Goal: Information Seeking & Learning: Learn about a topic

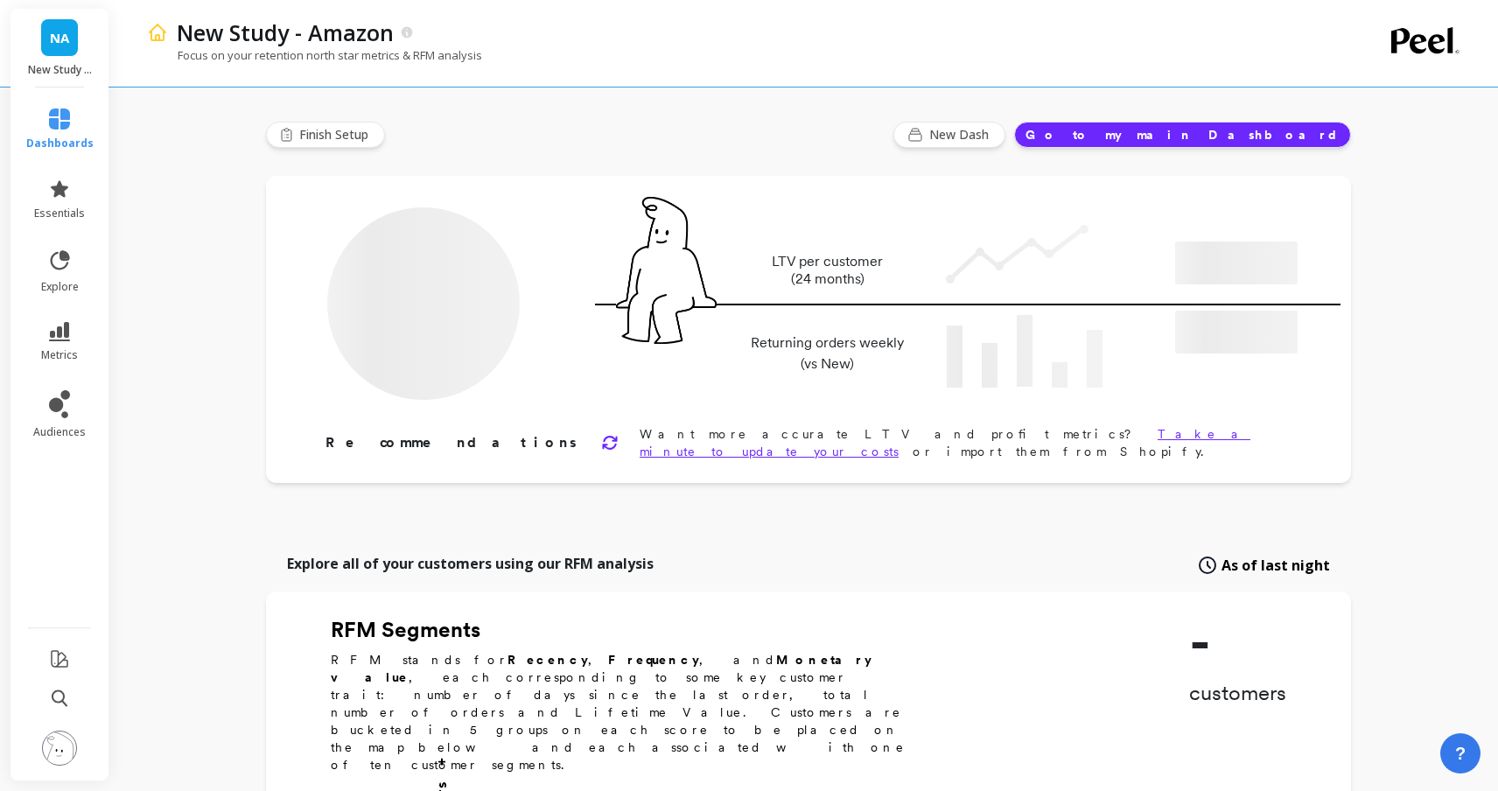
type input "Champions"
type input "1020"
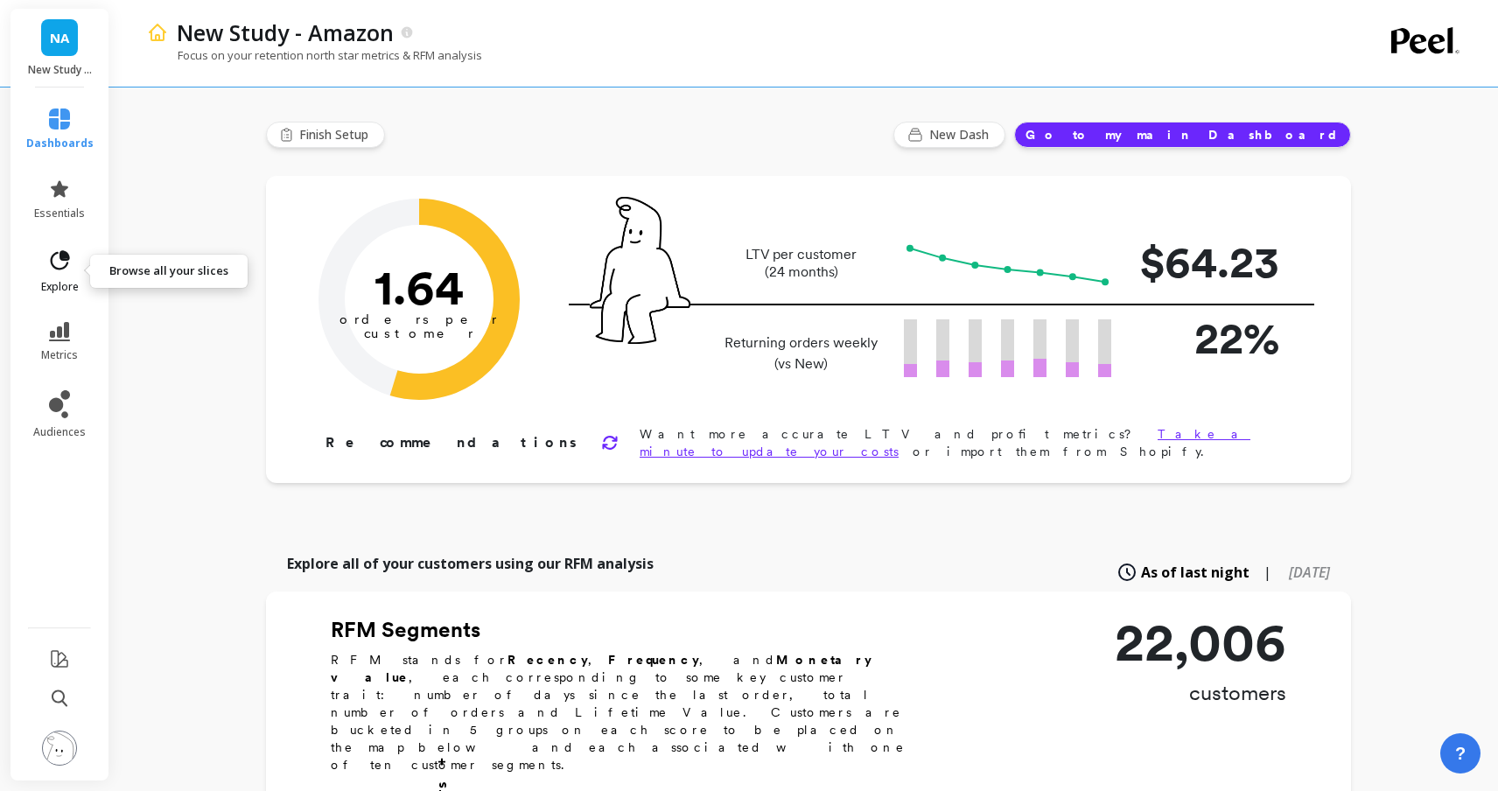
click at [60, 291] on span "explore" at bounding box center [60, 287] width 38 height 14
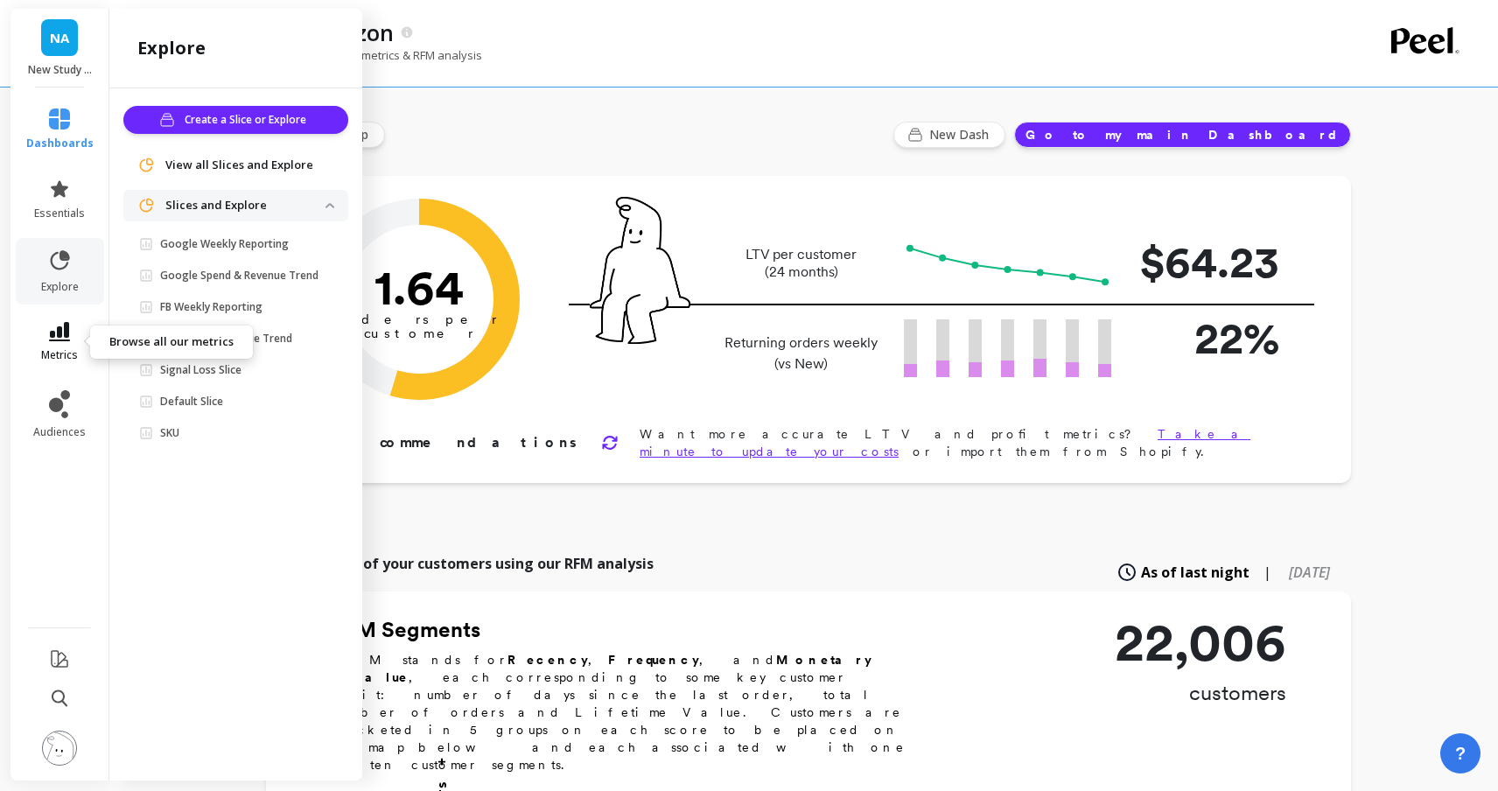
click at [60, 337] on icon at bounding box center [59, 331] width 21 height 19
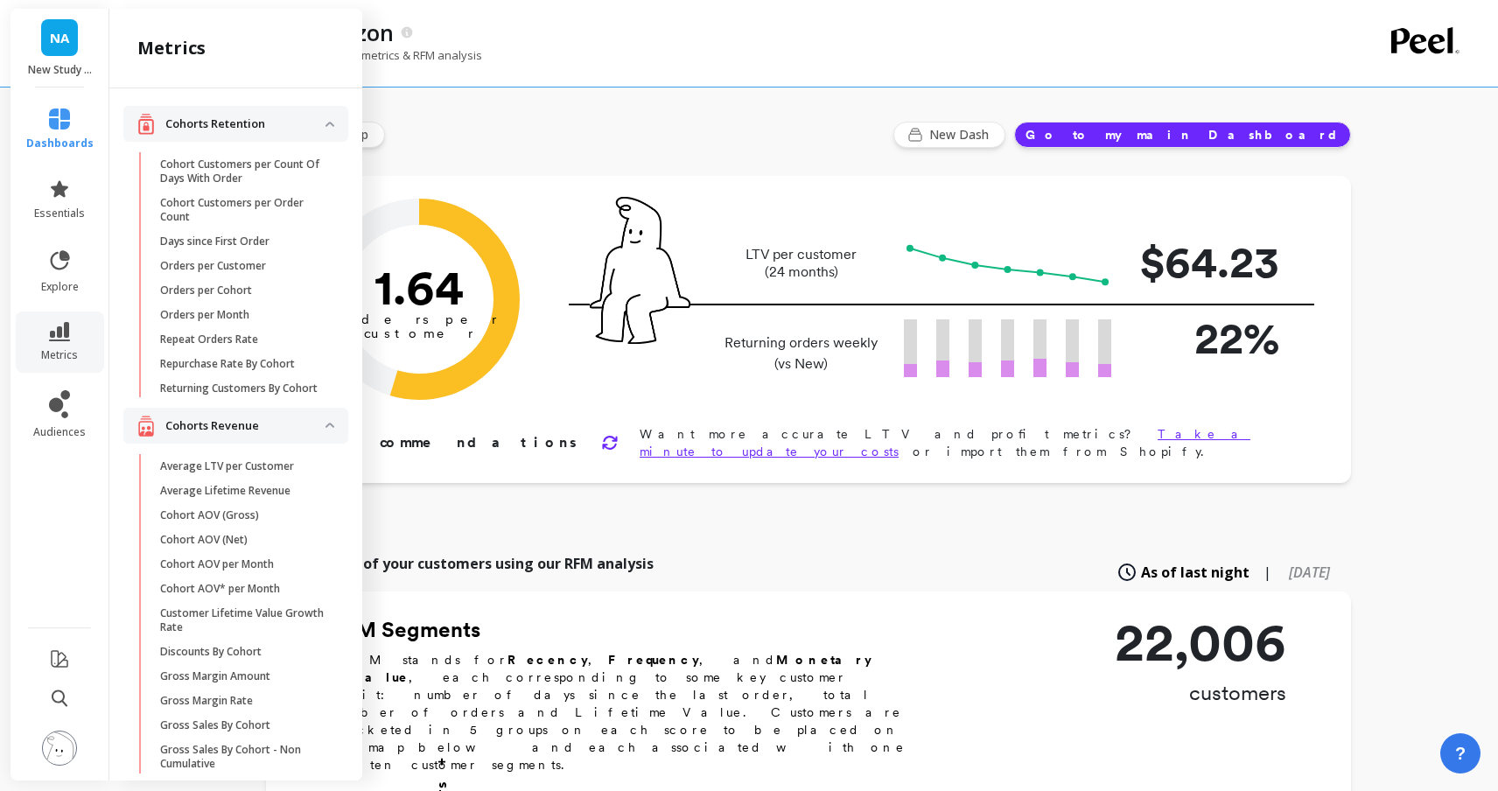
scroll to position [57, 0]
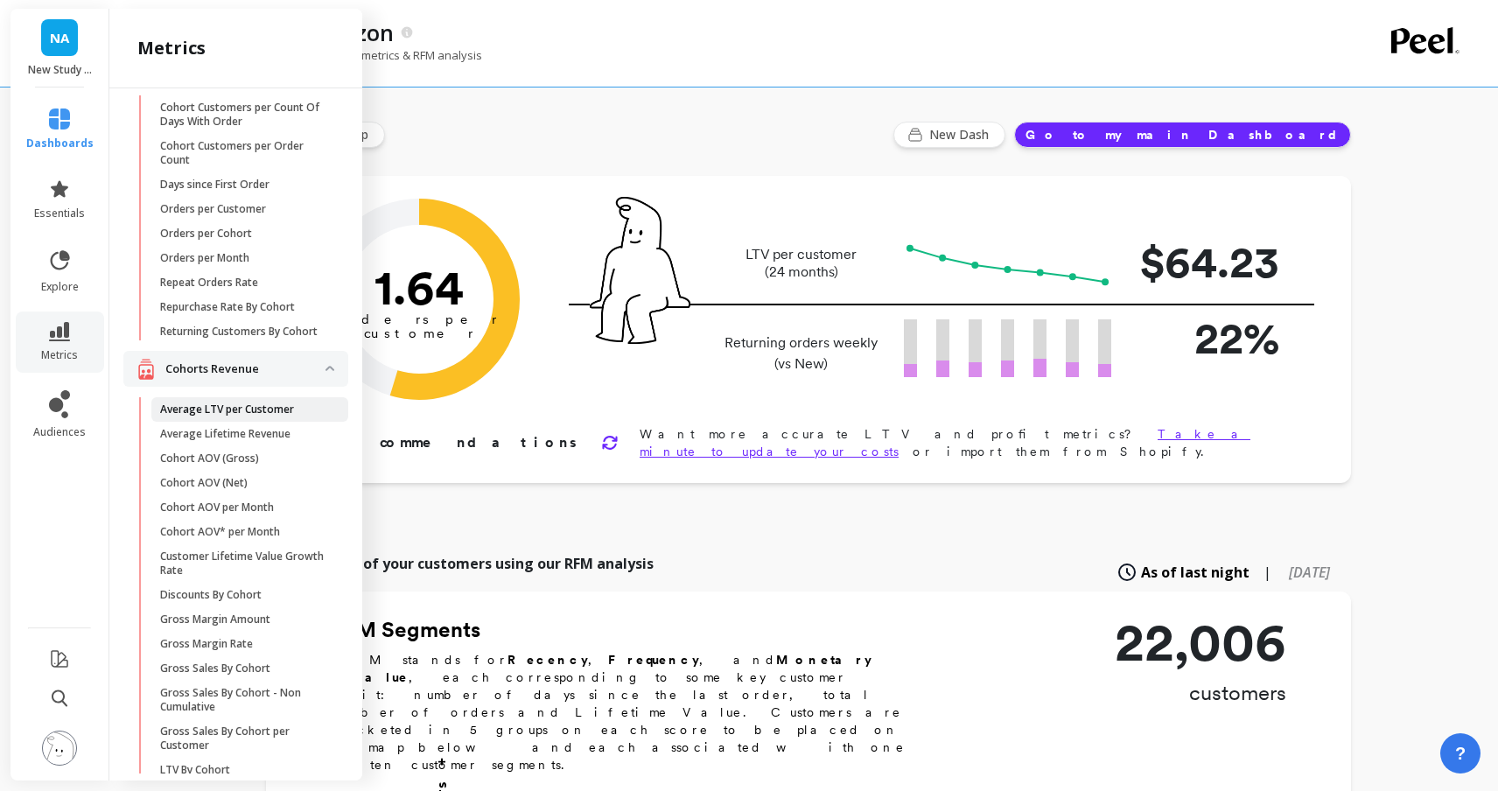
click at [255, 416] on p "Average LTV per Customer" at bounding box center [227, 410] width 134 height 14
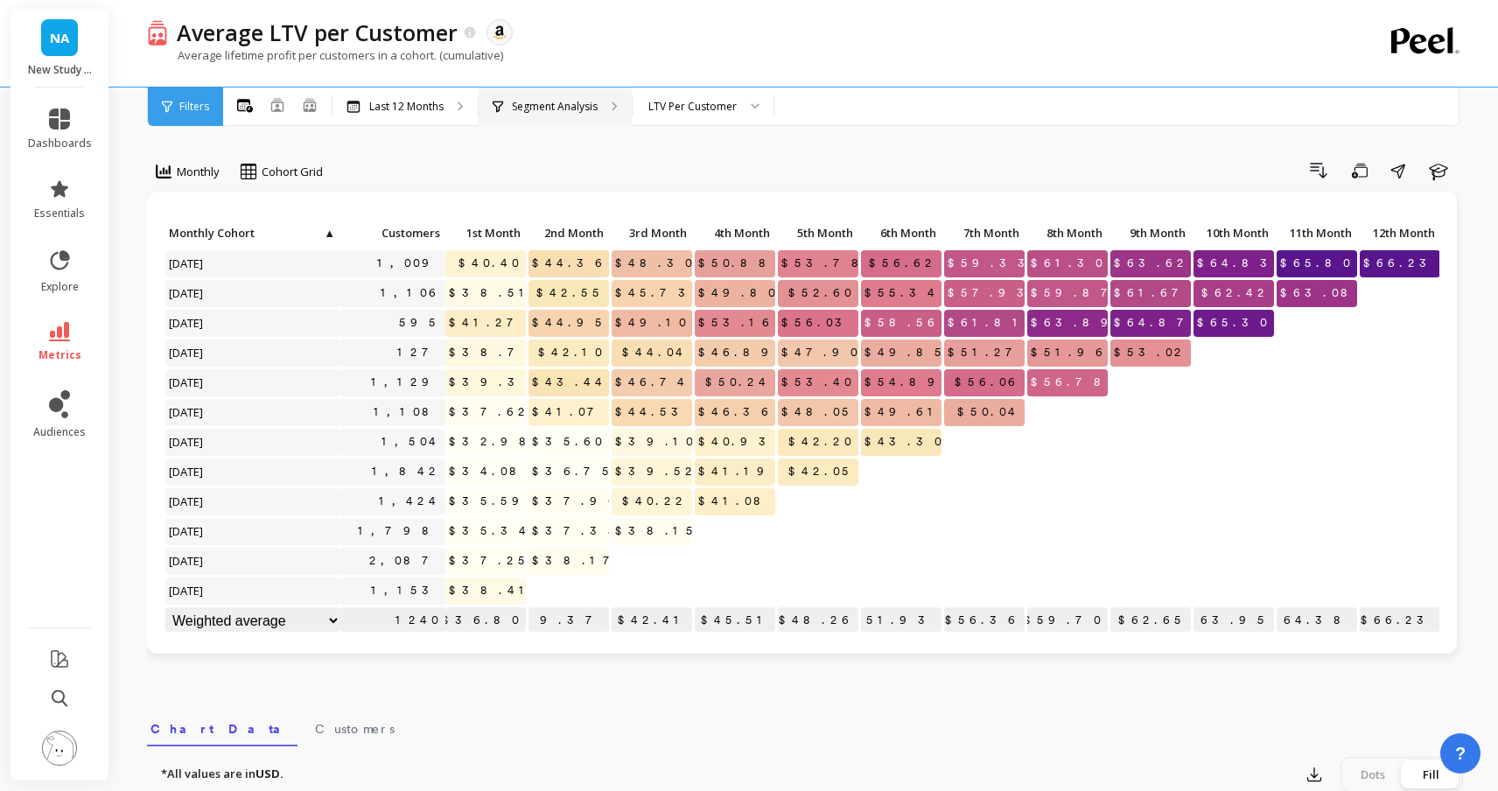
click at [528, 105] on p "Segment Analysis" at bounding box center [555, 107] width 86 height 14
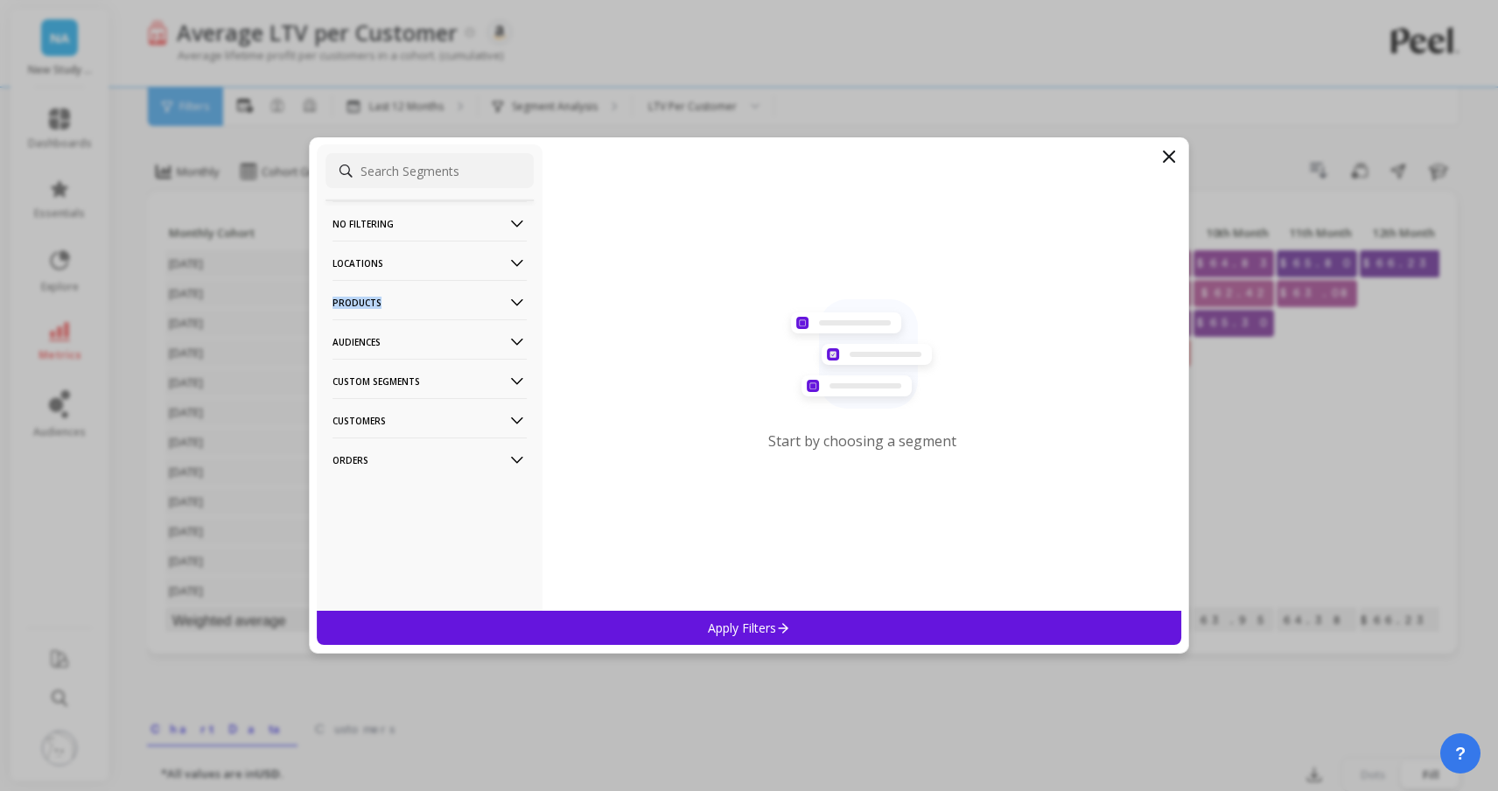
click at [451, 297] on p "Products" at bounding box center [430, 302] width 194 height 45
click at [445, 333] on div "ASIN" at bounding box center [430, 336] width 208 height 28
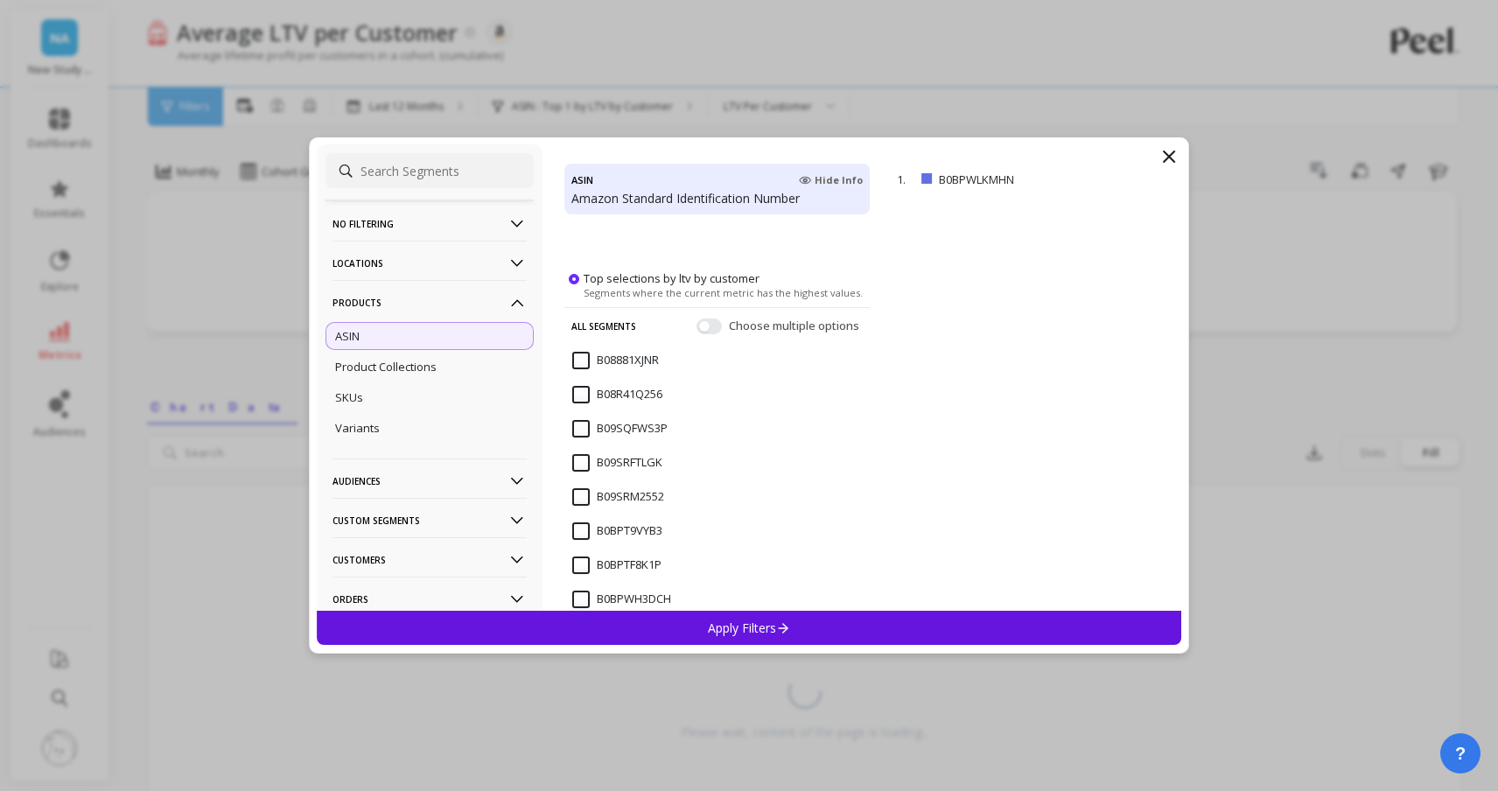
scroll to position [332, 0]
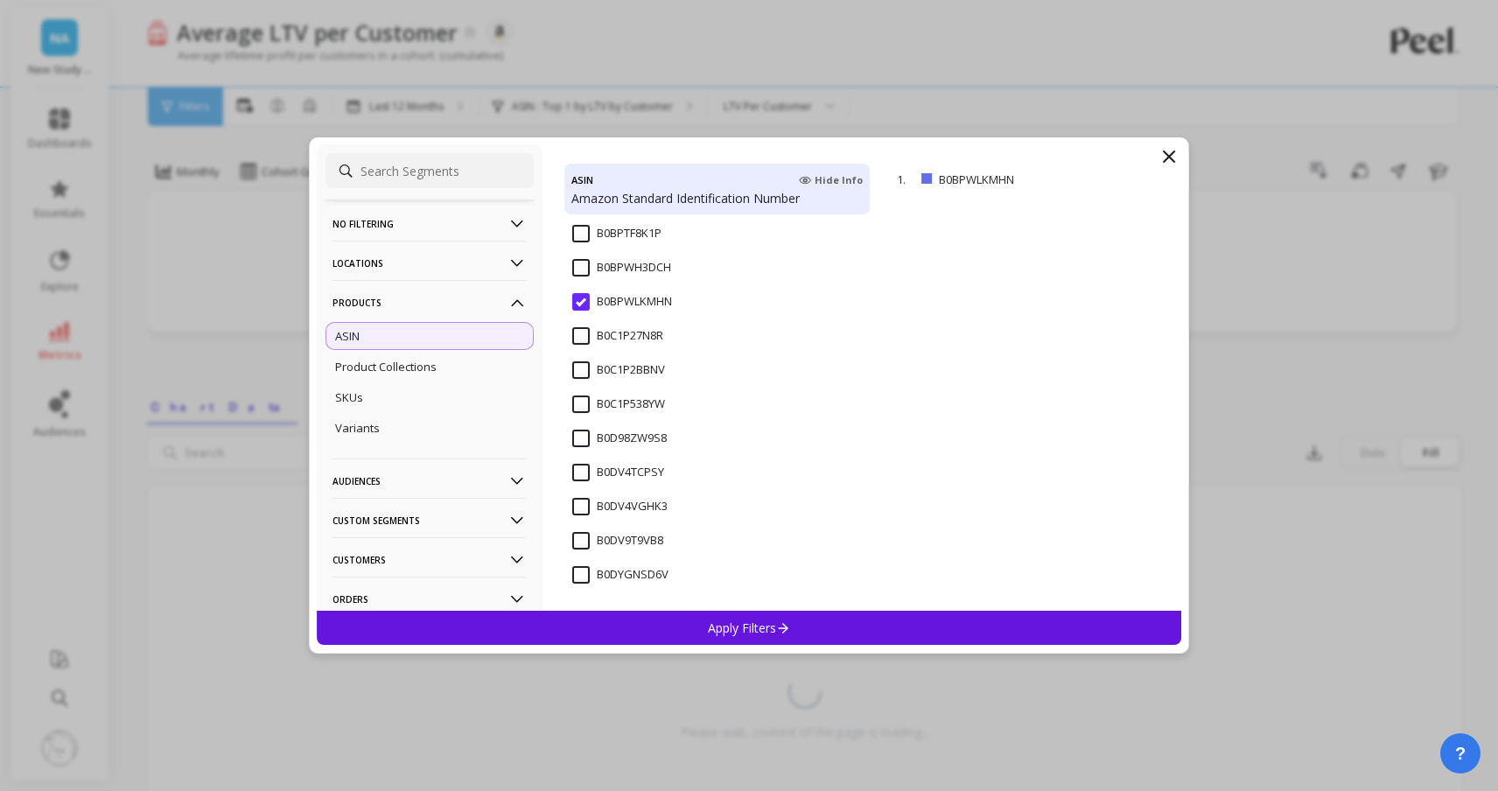
click at [632, 465] on input "B0DV4TCPSY" at bounding box center [618, 473] width 92 height 18
click at [719, 630] on p "Apply Filters" at bounding box center [749, 628] width 83 height 17
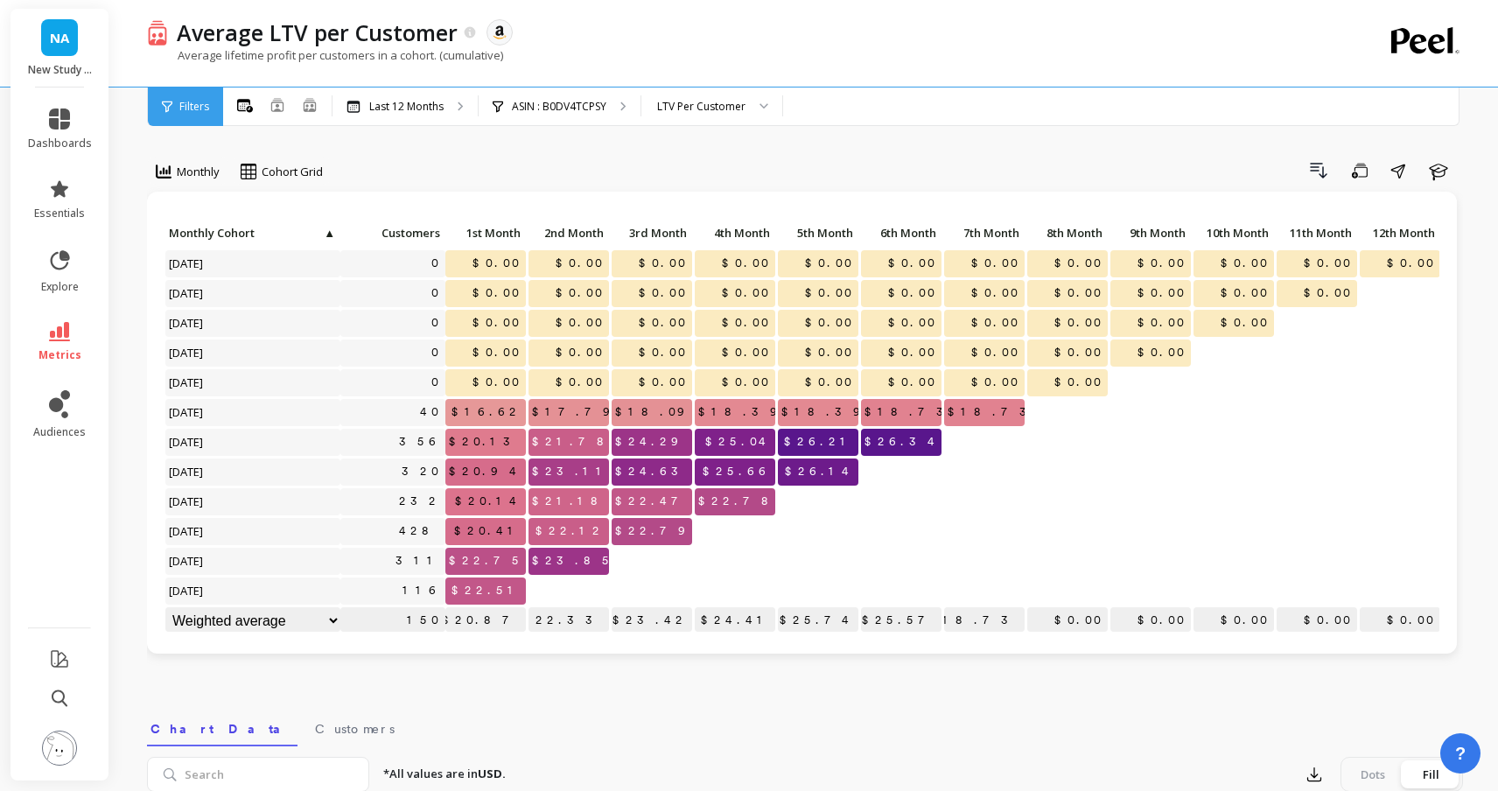
click at [847, 536] on div at bounding box center [818, 531] width 81 height 27
click at [552, 173] on div "Drill Down Save Share Learn" at bounding box center [899, 171] width 1128 height 28
